Goal: Transaction & Acquisition: Purchase product/service

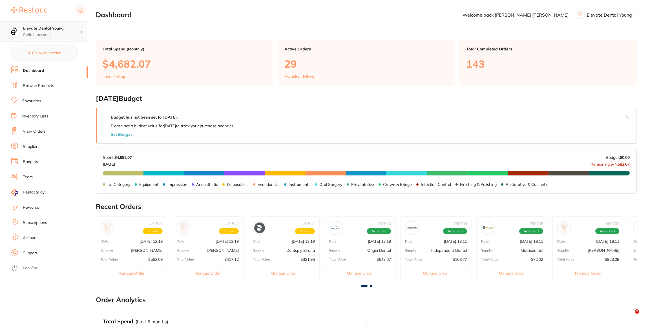
click at [47, 37] on p "Switch account" at bounding box center [51, 35] width 57 height 6
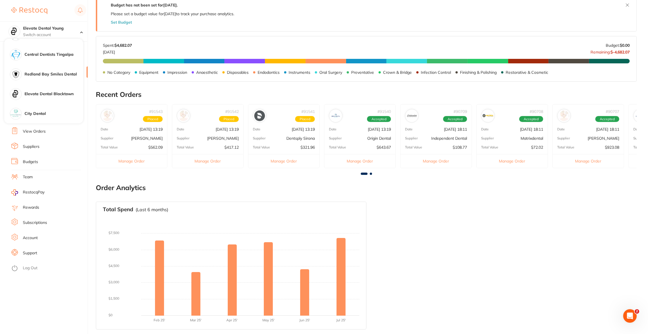
scroll to position [166, 0]
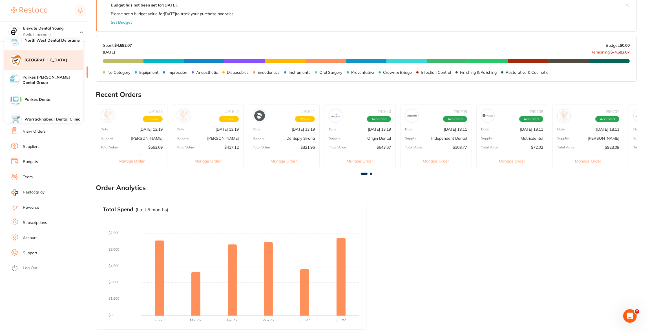
click at [56, 63] on h4 "[GEOGRAPHIC_DATA]" at bounding box center [54, 61] width 59 height 6
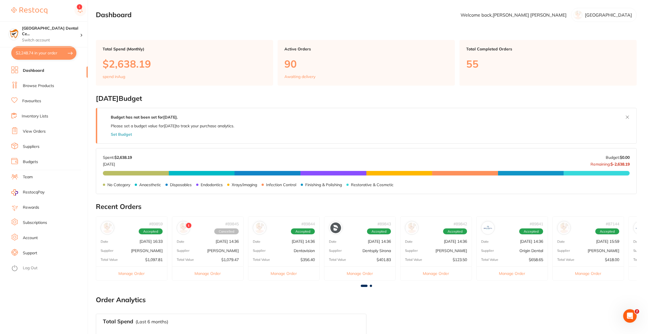
click at [55, 57] on button "$2,248.74 in your order" at bounding box center [43, 53] width 65 height 14
checkbox input "true"
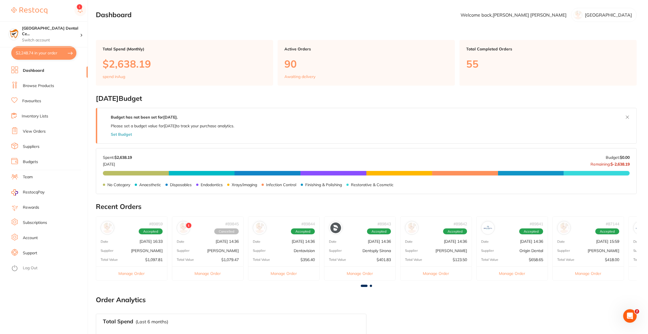
checkbox input "true"
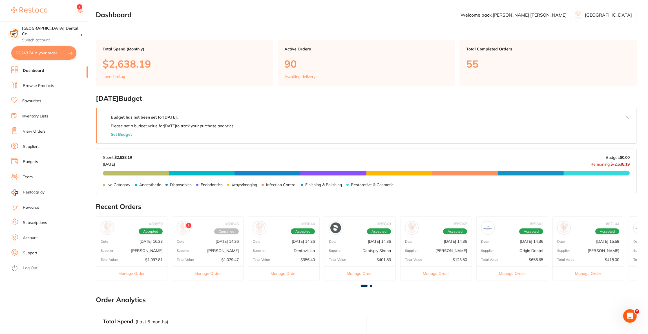
checkbox input "true"
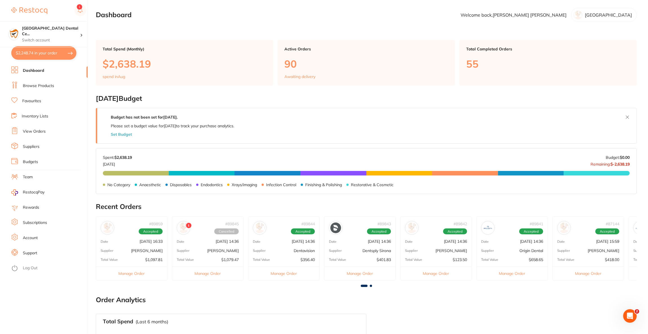
checkbox input "true"
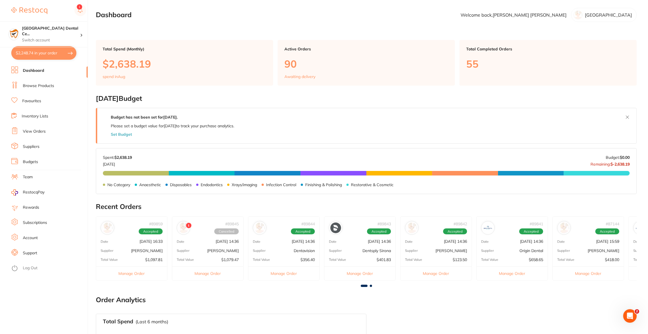
checkbox input "true"
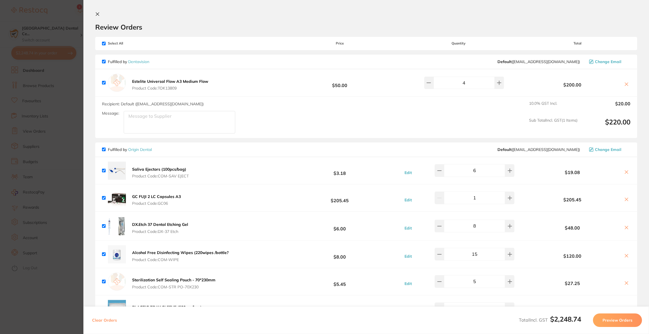
click at [52, 21] on section "Update RRP Set your pre negotiated price for this item. Item Agreed RRP (excl. …" at bounding box center [324, 167] width 649 height 334
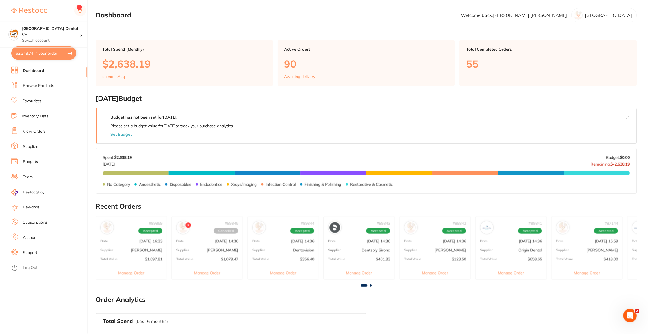
scroll to position [112, 0]
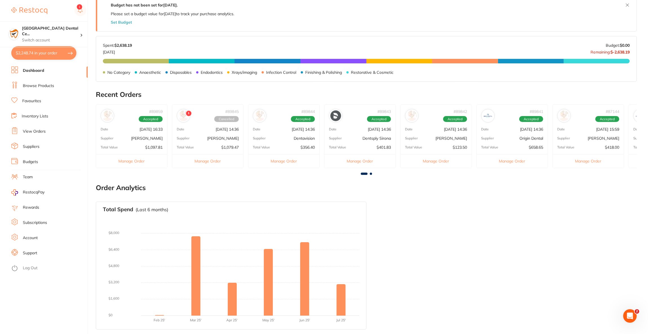
click at [52, 84] on link "Browse Products" at bounding box center [38, 86] width 31 height 6
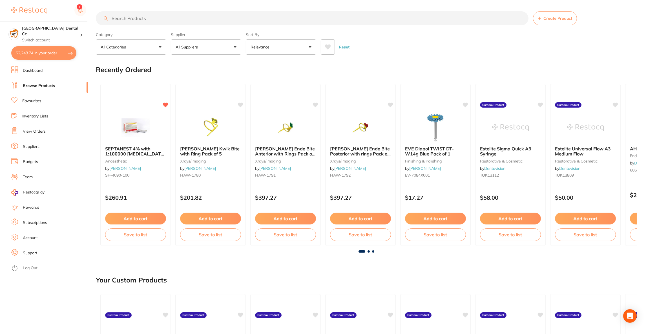
click at [150, 20] on input "search" at bounding box center [312, 18] width 433 height 14
paste input "RE-TW-S"
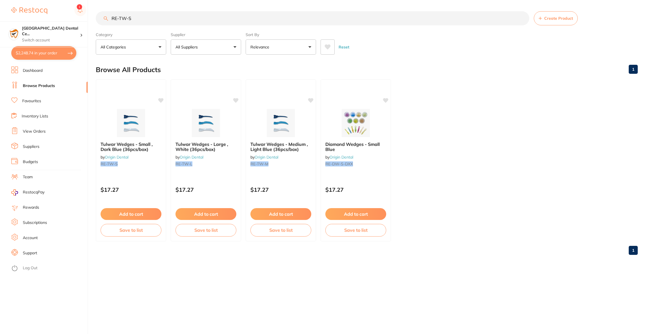
type input "RE-TW-S"
click at [118, 124] on img at bounding box center [131, 123] width 37 height 28
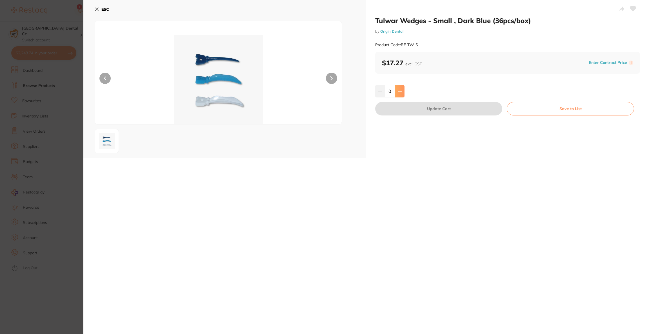
click at [399, 91] on icon at bounding box center [400, 91] width 4 height 4
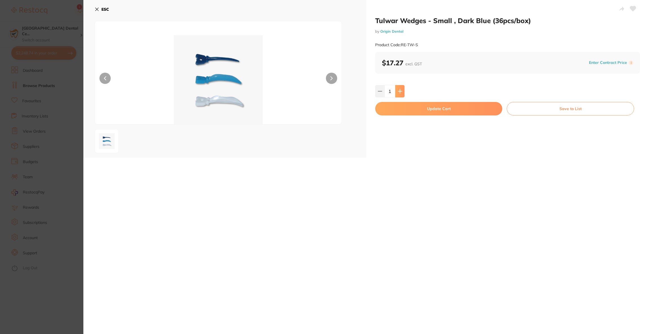
click at [399, 91] on icon at bounding box center [400, 91] width 4 height 4
click at [402, 91] on button at bounding box center [399, 91] width 9 height 12
type input "3"
click at [422, 112] on button "Update Cart" at bounding box center [438, 109] width 127 height 14
checkbox input "false"
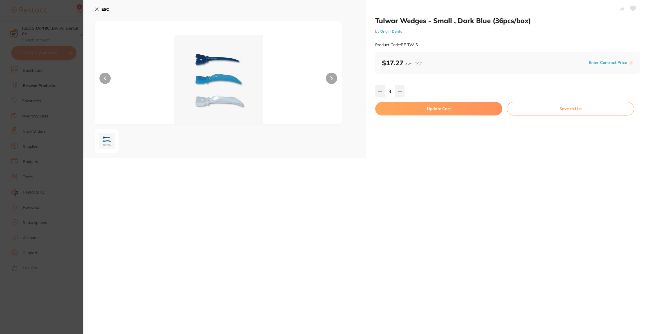
checkbox input "false"
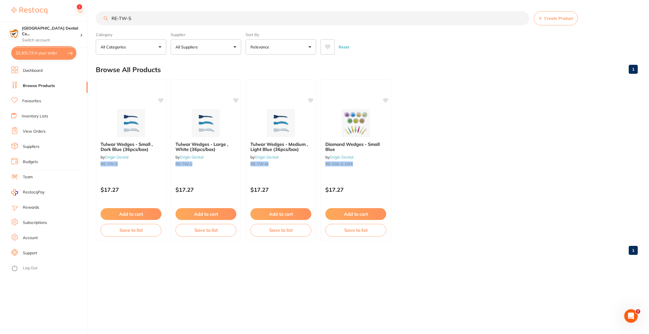
click at [65, 50] on button "$2,305.73 in your order" at bounding box center [43, 53] width 65 height 14
checkbox input "true"
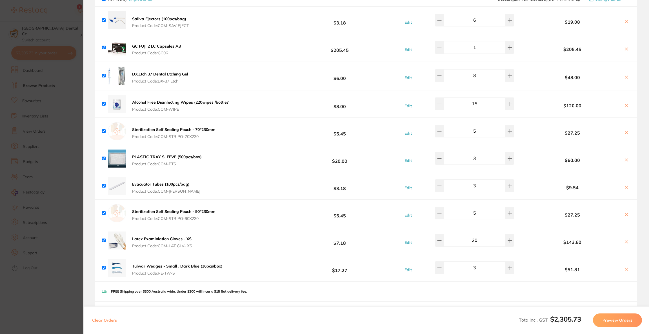
scroll to position [169, 0]
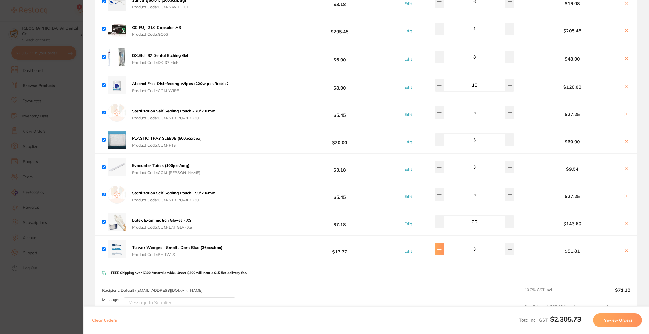
click at [444, 243] on button at bounding box center [439, 249] width 9 height 12
type input "2"
click at [47, 19] on section "Update RRP Set your pre negotiated price for this item. Item Agreed RRP (excl. …" at bounding box center [324, 167] width 649 height 334
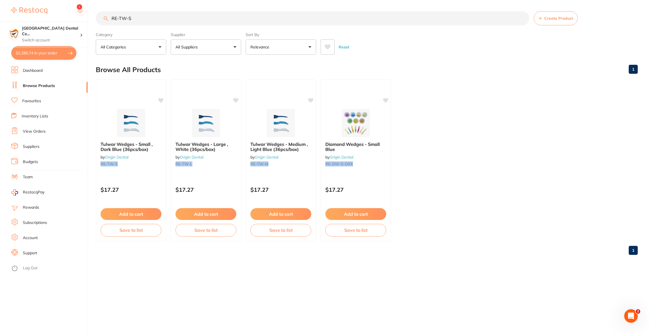
click at [63, 52] on button "$2,286.74 in your order" at bounding box center [43, 53] width 65 height 14
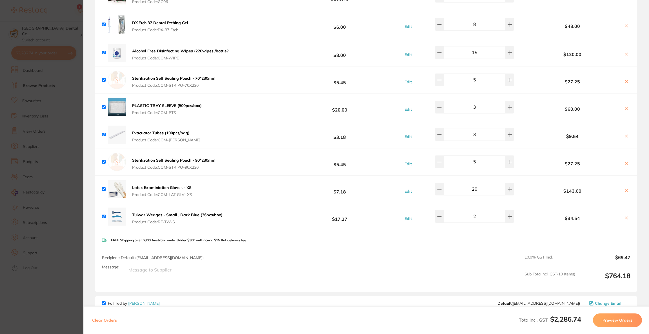
scroll to position [0, 0]
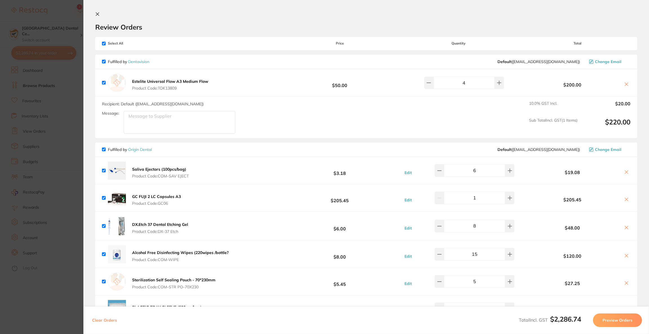
click at [605, 321] on button "Preview Orders" at bounding box center [617, 321] width 49 height 14
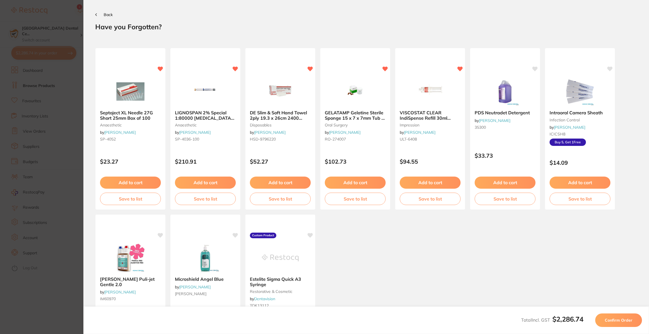
click at [605, 321] on button "Confirm Order" at bounding box center [619, 321] width 47 height 14
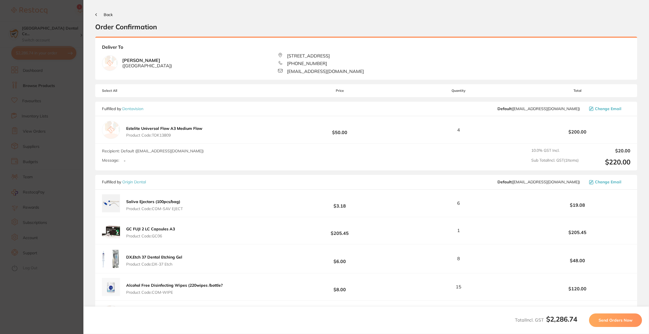
click at [605, 321] on span "Send Orders Now" at bounding box center [616, 320] width 34 height 5
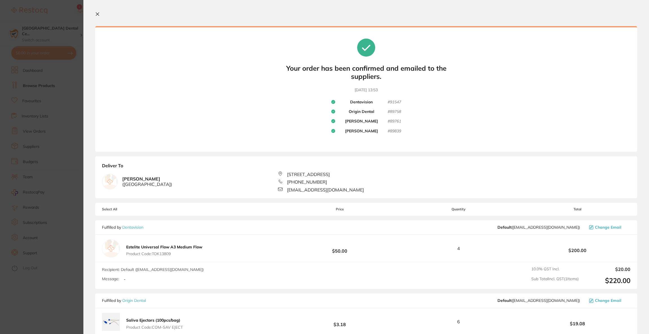
click at [51, 94] on section "Update RRP Set your pre negotiated price for this item. Item Agreed RRP (excl. …" at bounding box center [324, 167] width 649 height 334
